Goal: Transaction & Acquisition: Purchase product/service

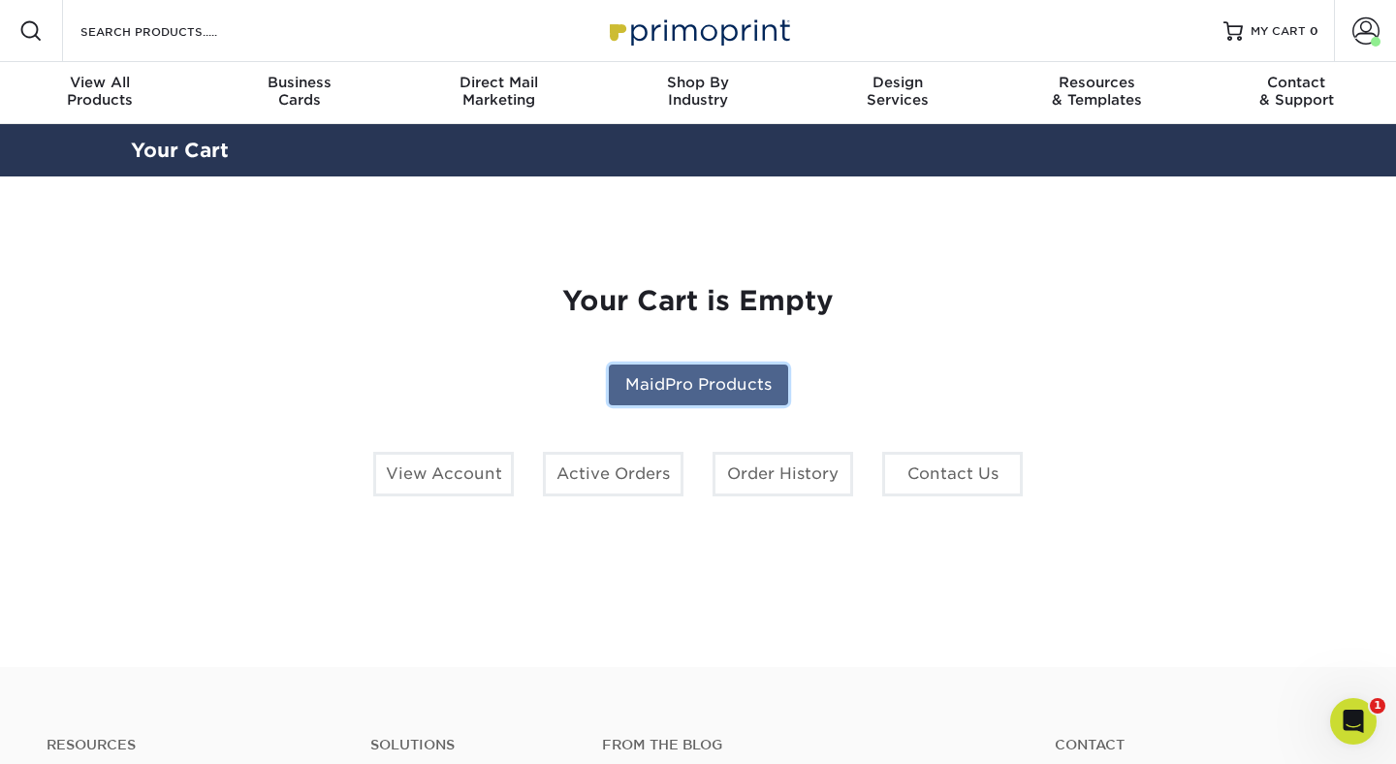
click at [709, 379] on link "MaidPro Products" at bounding box center [698, 384] width 179 height 41
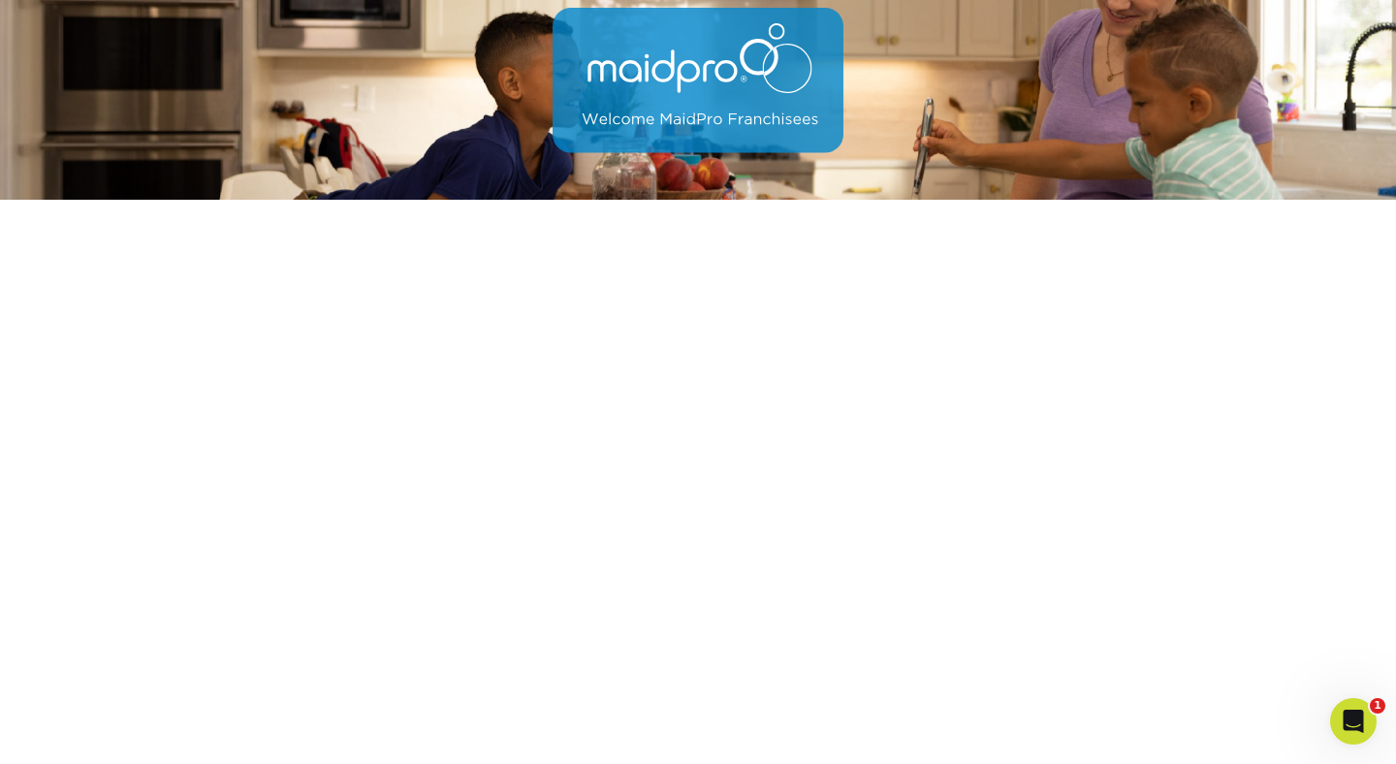
scroll to position [590, 0]
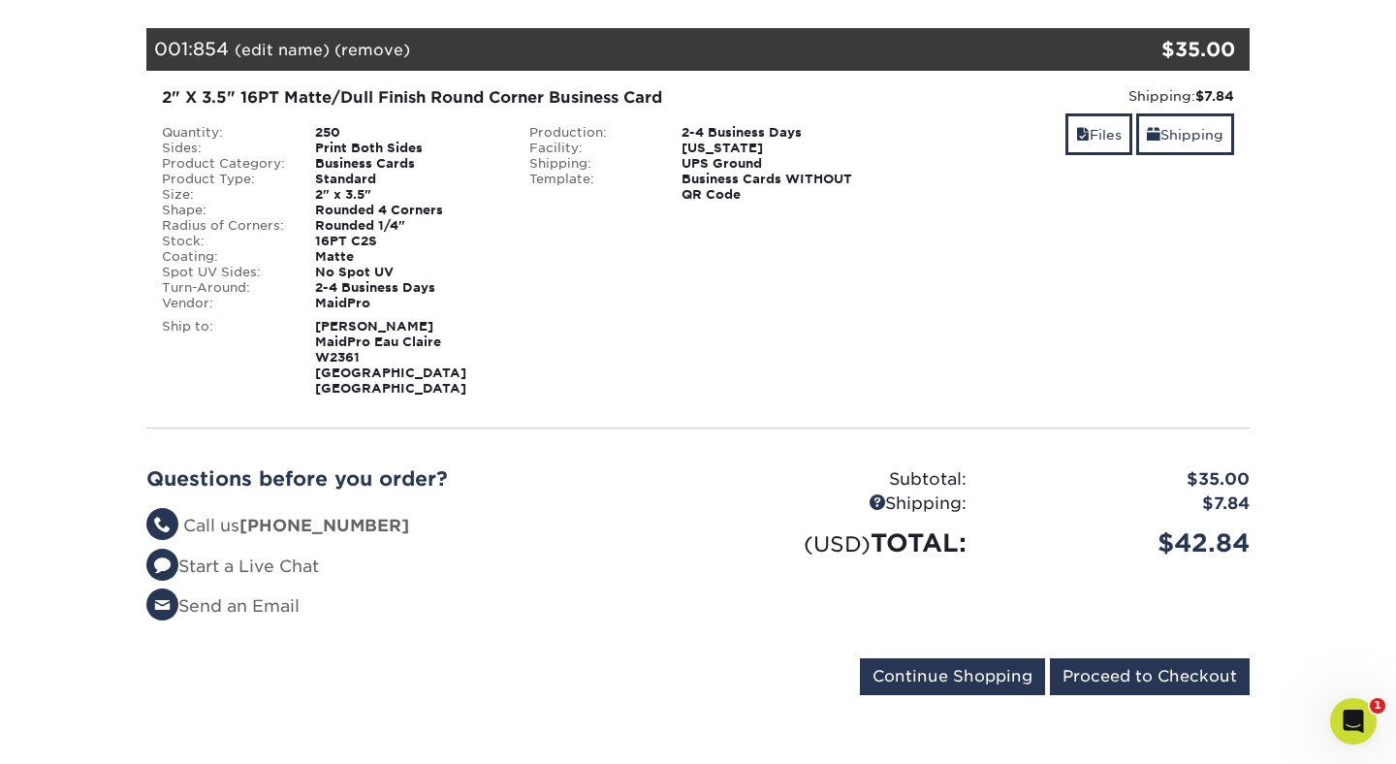
scroll to position [276, 0]
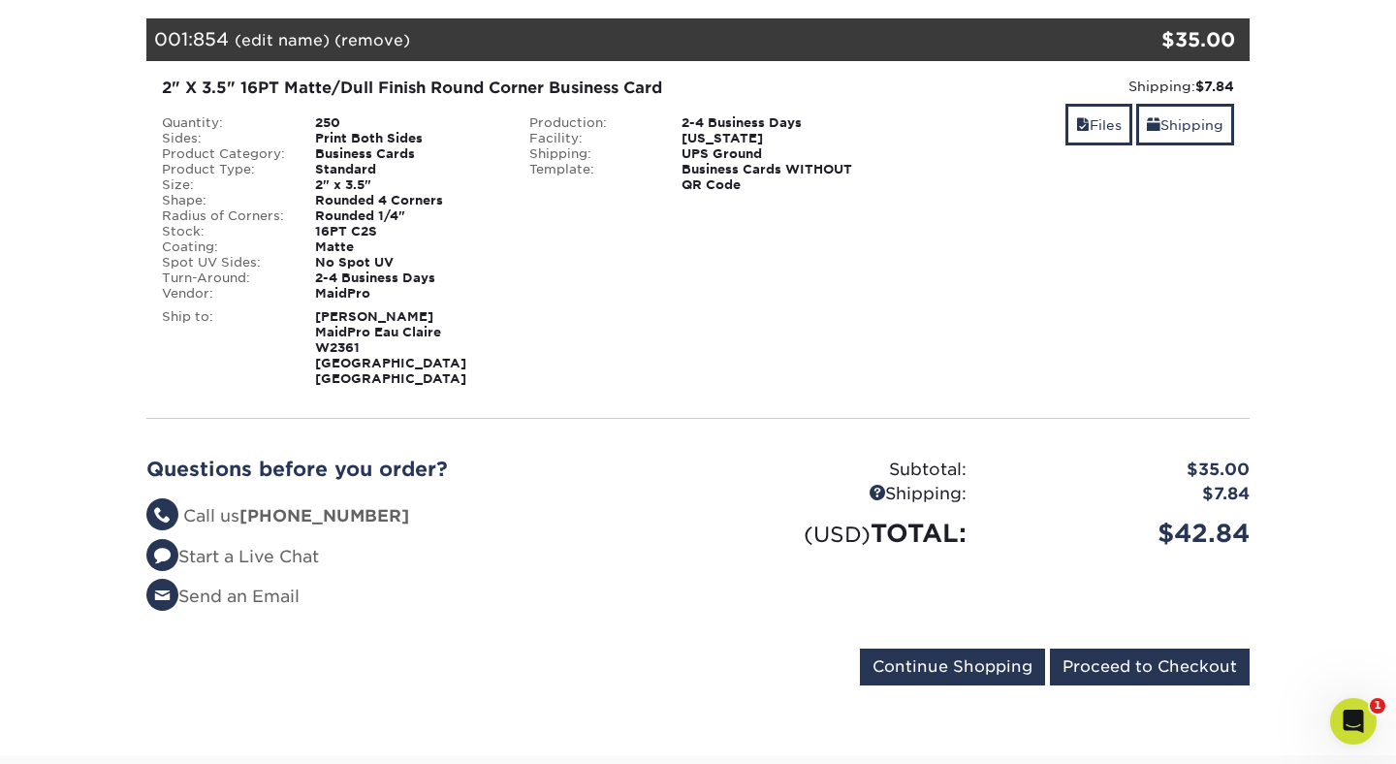
click at [1024, 392] on div "Your Cart is Empty MaidPro Products View Account Active Orders Order History Co…" at bounding box center [697, 355] width 1103 height 675
click at [1146, 648] on input "Proceed to Checkout" at bounding box center [1150, 666] width 200 height 37
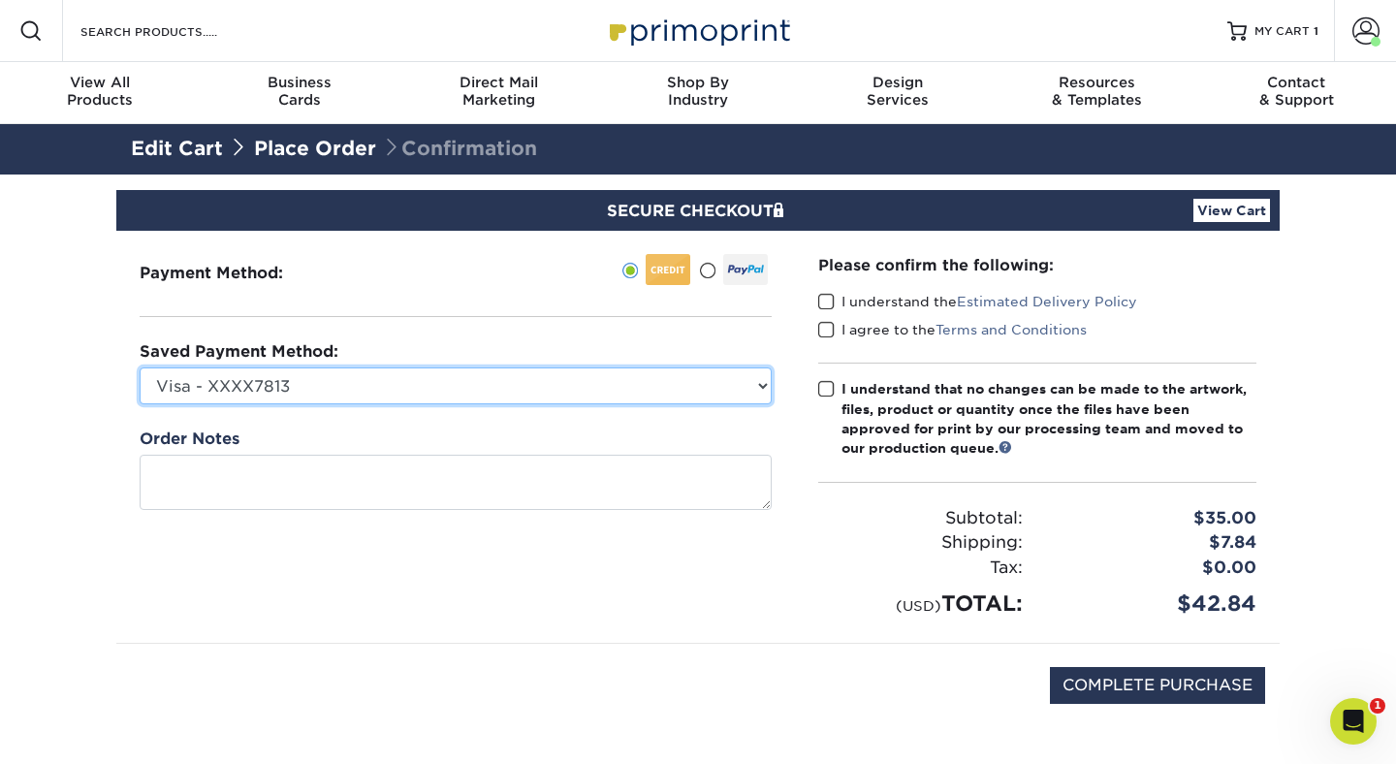
click at [638, 394] on select "Visa - XXXX7813 MasterCard - XXXX6247 MasterCard - XXXX1201 New Credit Card" at bounding box center [456, 385] width 632 height 37
select select "73696"
click at [140, 367] on select "Visa - XXXX7813 MasterCard - XXXX6247 MasterCard - XXXX1201 New Credit Card" at bounding box center [456, 385] width 632 height 37
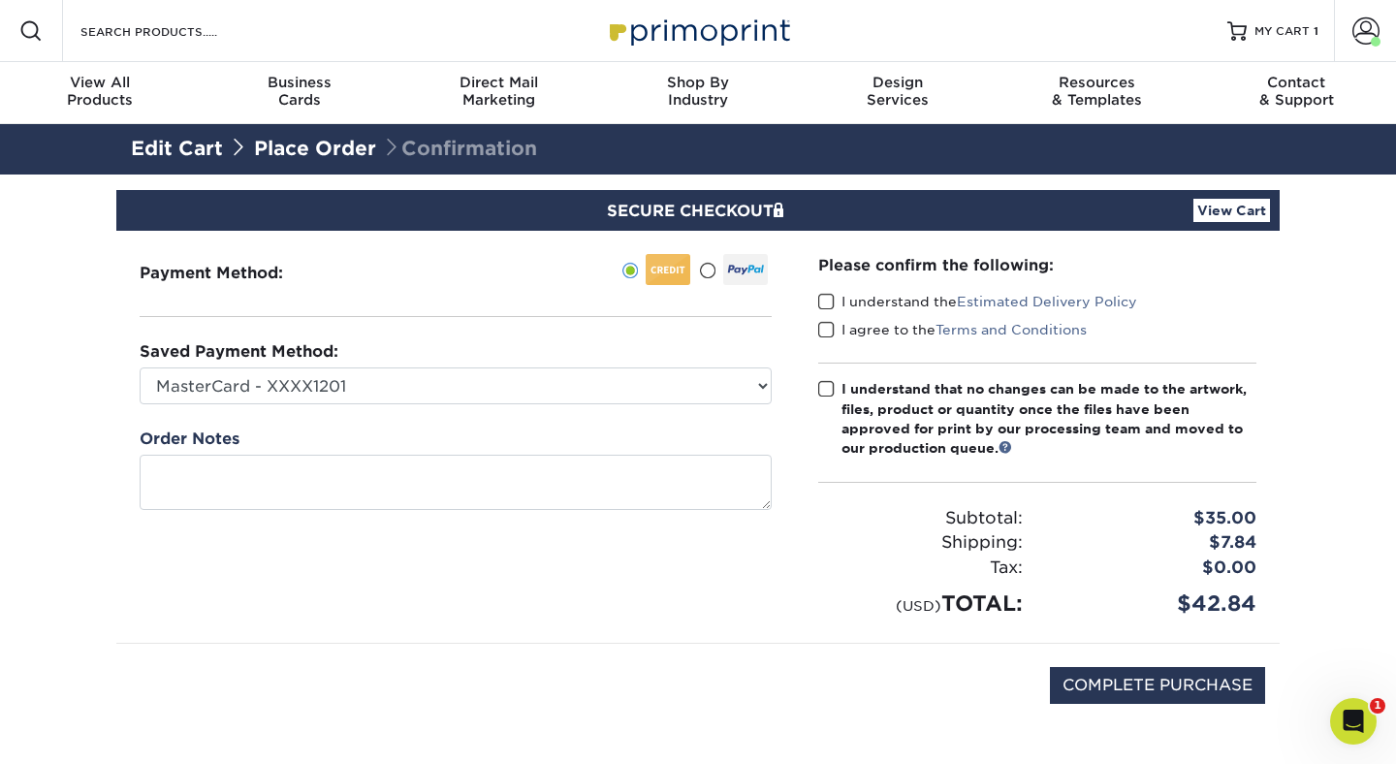
click at [818, 298] on span at bounding box center [826, 302] width 16 height 18
click at [0, 0] on input "I understand the Estimated Delivery Policy" at bounding box center [0, 0] width 0 height 0
click at [823, 326] on span at bounding box center [826, 330] width 16 height 18
click at [0, 0] on input "I agree to the Terms and Conditions" at bounding box center [0, 0] width 0 height 0
click at [828, 386] on span at bounding box center [826, 389] width 16 height 18
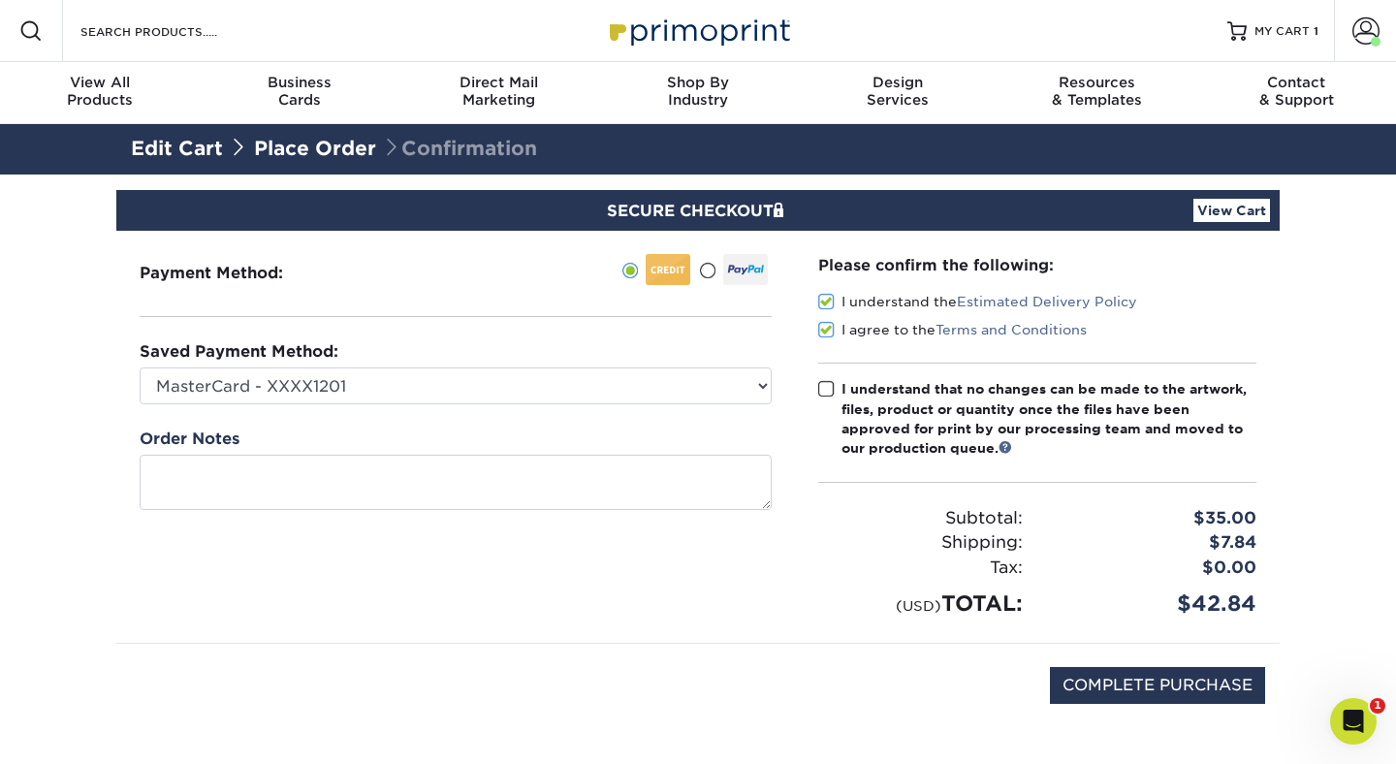
click at [0, 0] on input "I understand that no changes can be made to the artwork, files, product or quan…" at bounding box center [0, 0] width 0 height 0
click at [802, 433] on div "Please confirm the following: I understand the Estimated Delivery Policy I agre…" at bounding box center [1037, 437] width 485 height 412
click at [1144, 676] on input "COMPLETE PURCHASE" at bounding box center [1157, 685] width 215 height 37
type input "PROCESSING, PLEASE WAIT..."
